Goal: Unclear

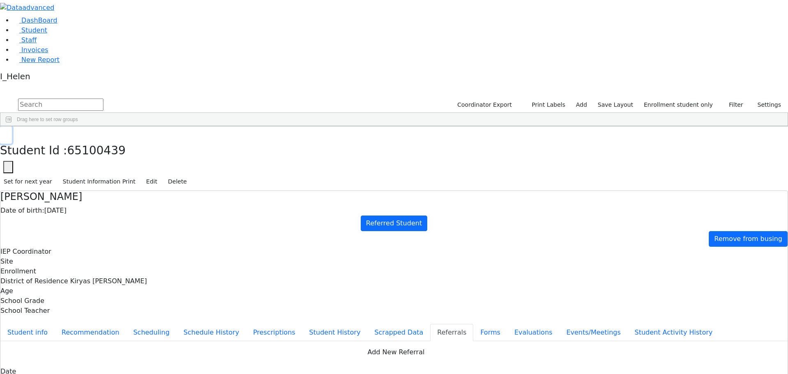
click at [12, 126] on button "button" at bounding box center [6, 134] width 12 height 17
click at [193, 209] on div "[DATE]" at bounding box center [169, 214] width 48 height 11
click at [193, 186] on div "[DATE]" at bounding box center [169, 191] width 48 height 11
click at [193, 163] on div "[DATE]" at bounding box center [169, 168] width 48 height 11
click at [193, 140] on div "[DATE]" at bounding box center [169, 145] width 48 height 11
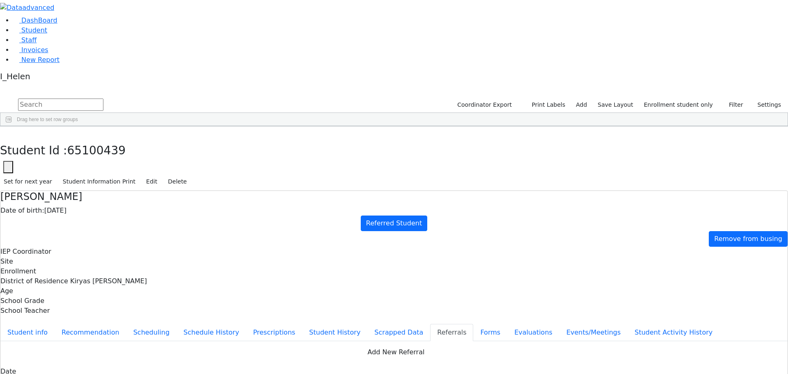
click at [193, 209] on div "[DATE]" at bounding box center [169, 214] width 48 height 11
click at [193, 232] on div "[DATE]" at bounding box center [169, 237] width 48 height 11
click at [193, 254] on div "[DATE]" at bounding box center [169, 259] width 48 height 11
click at [193, 277] on div "[DATE]" at bounding box center [169, 282] width 48 height 11
click at [193, 300] on div "[DATE]" at bounding box center [169, 305] width 48 height 11
